Goal: Task Accomplishment & Management: Complete application form

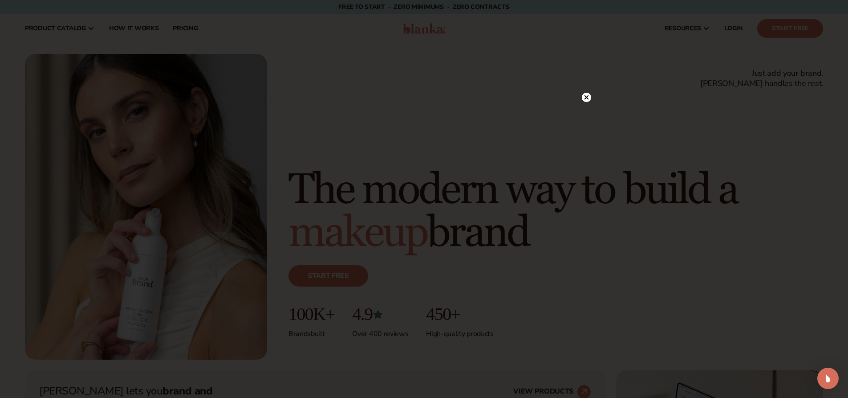
click at [588, 98] on circle at bounding box center [586, 97] width 9 height 9
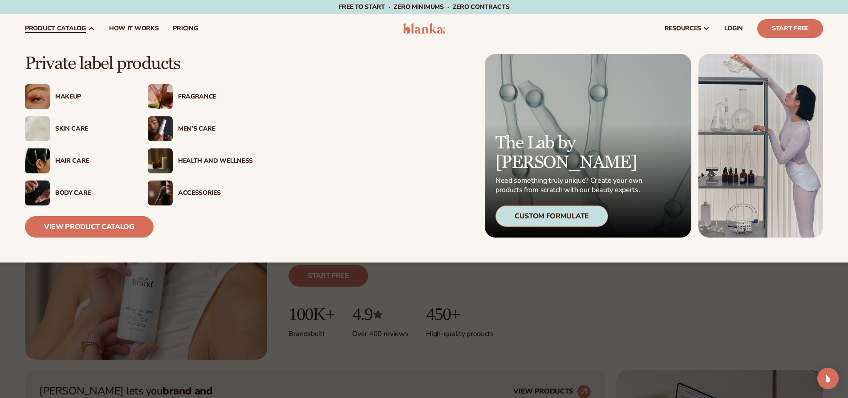
click at [196, 190] on div "Accessories" at bounding box center [215, 193] width 75 height 8
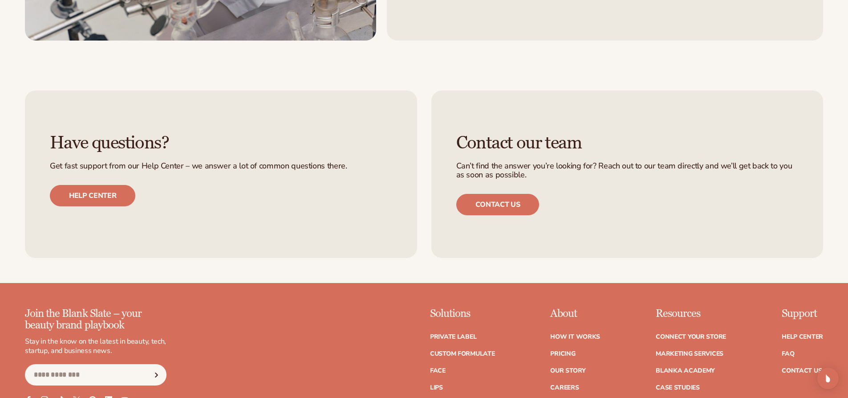
scroll to position [1767, 0]
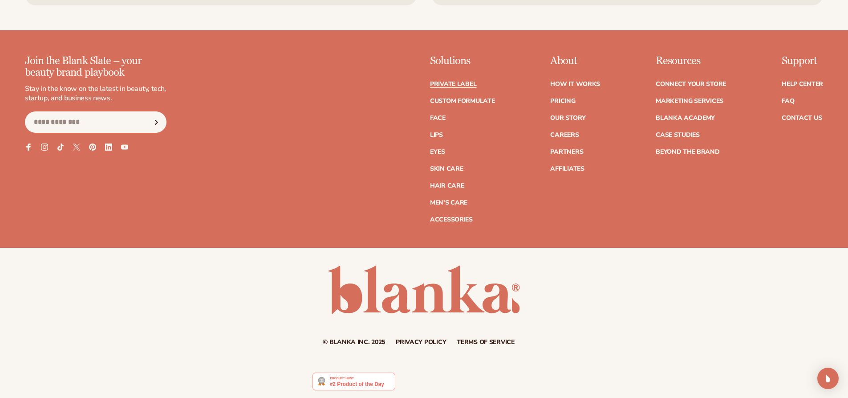
click at [440, 83] on link "Private label" at bounding box center [453, 84] width 46 height 6
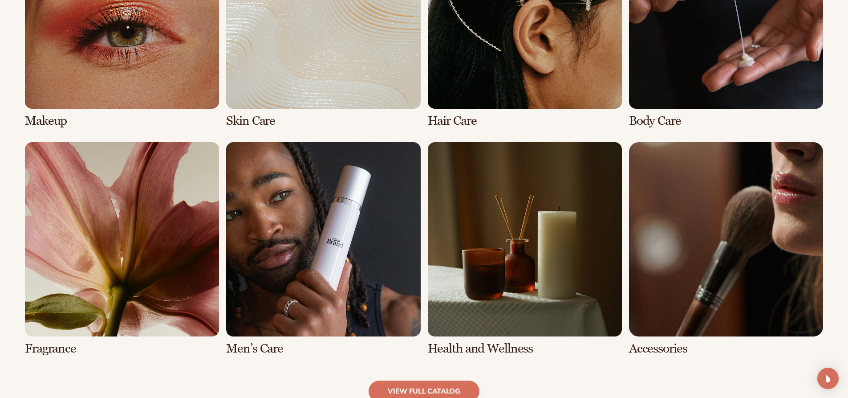
scroll to position [757, 0]
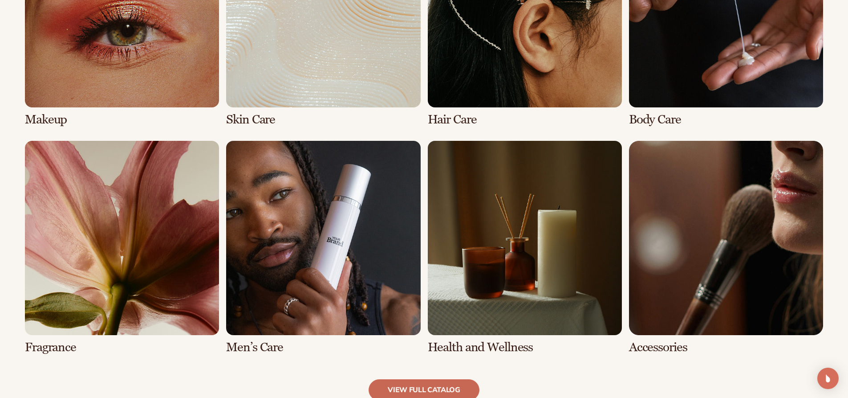
click at [408, 392] on link "view full catalog" at bounding box center [424, 389] width 111 height 21
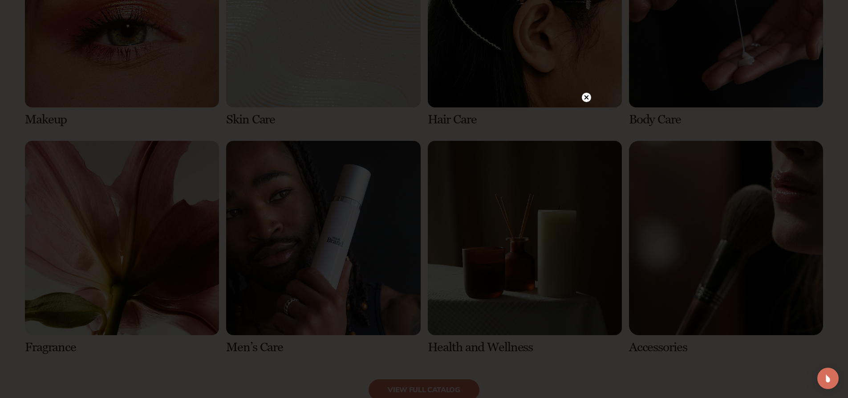
click at [587, 98] on icon at bounding box center [586, 97] width 4 height 4
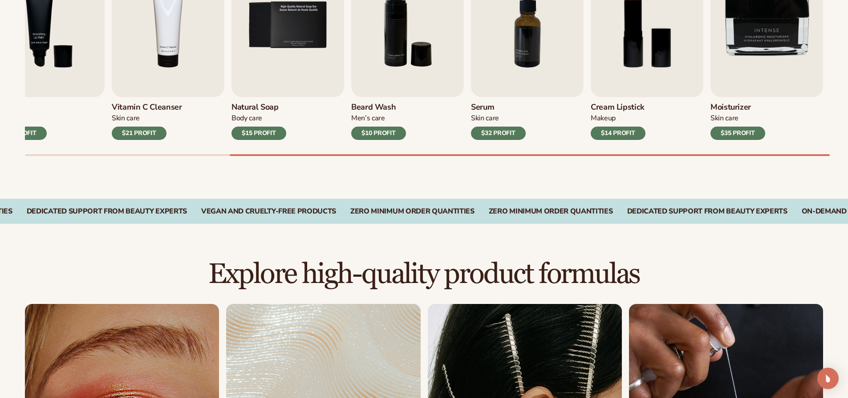
scroll to position [0, 0]
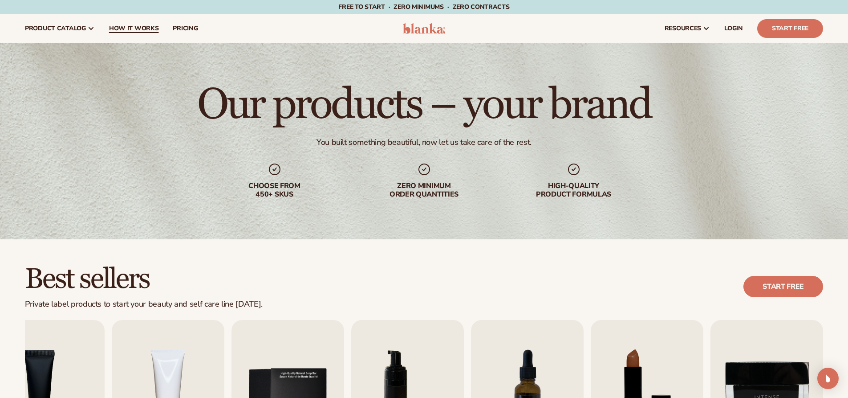
click at [143, 27] on span "How It Works" at bounding box center [134, 28] width 50 height 7
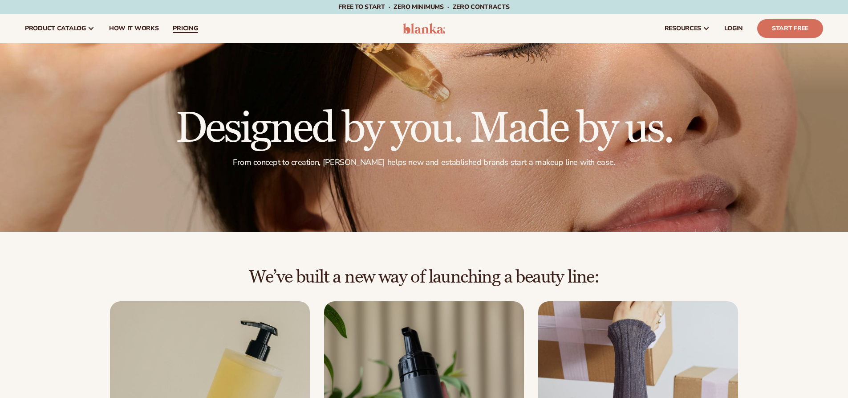
click at [183, 28] on span "pricing" at bounding box center [185, 28] width 25 height 7
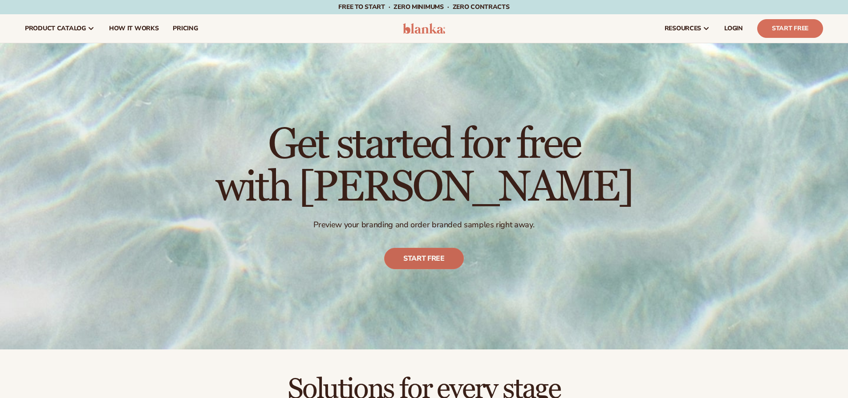
click at [408, 261] on link "Start free" at bounding box center [424, 258] width 80 height 21
